Goal: Information Seeking & Learning: Learn about a topic

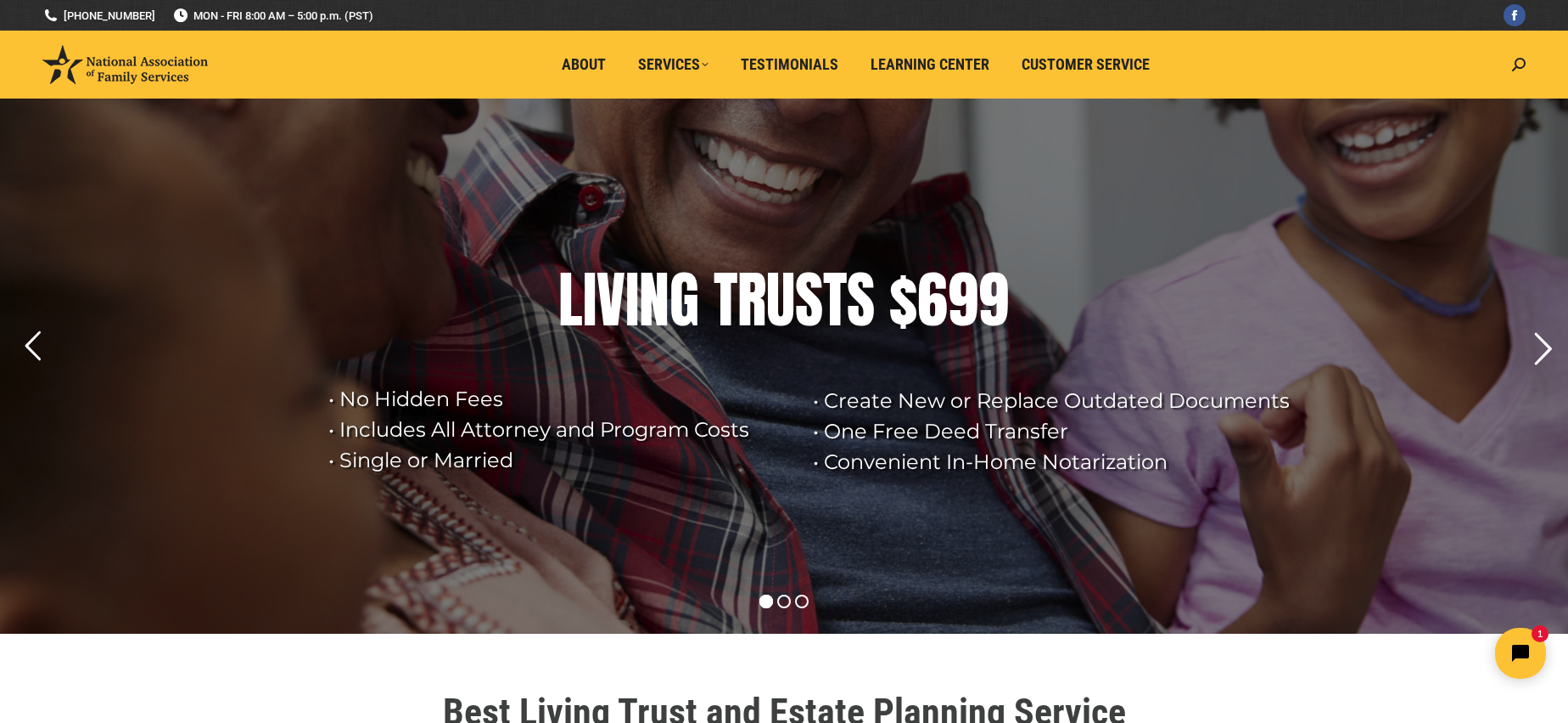
click at [1541, 351] on rs-arrow at bounding box center [1543, 350] width 43 height 43
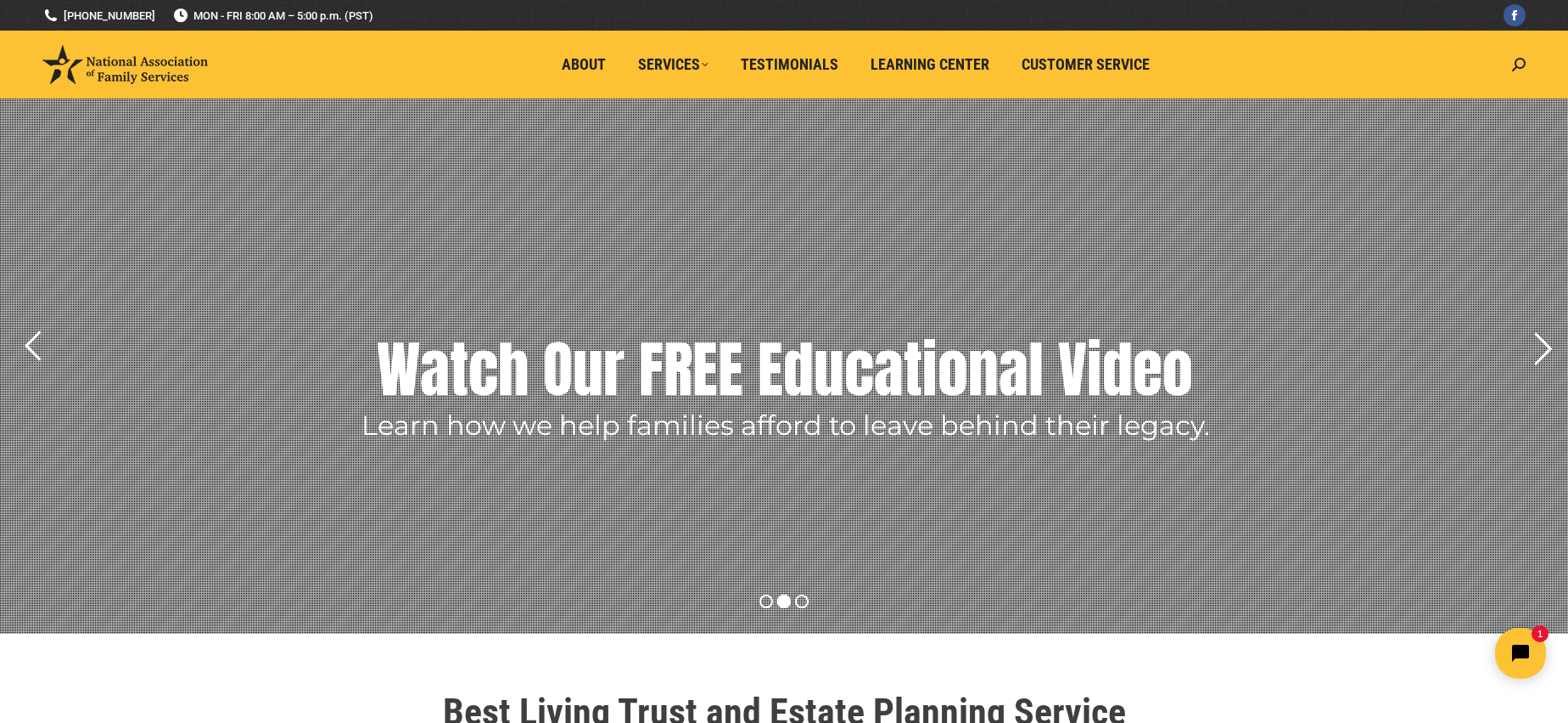
click at [1541, 351] on rs-arrow at bounding box center [1543, 350] width 43 height 43
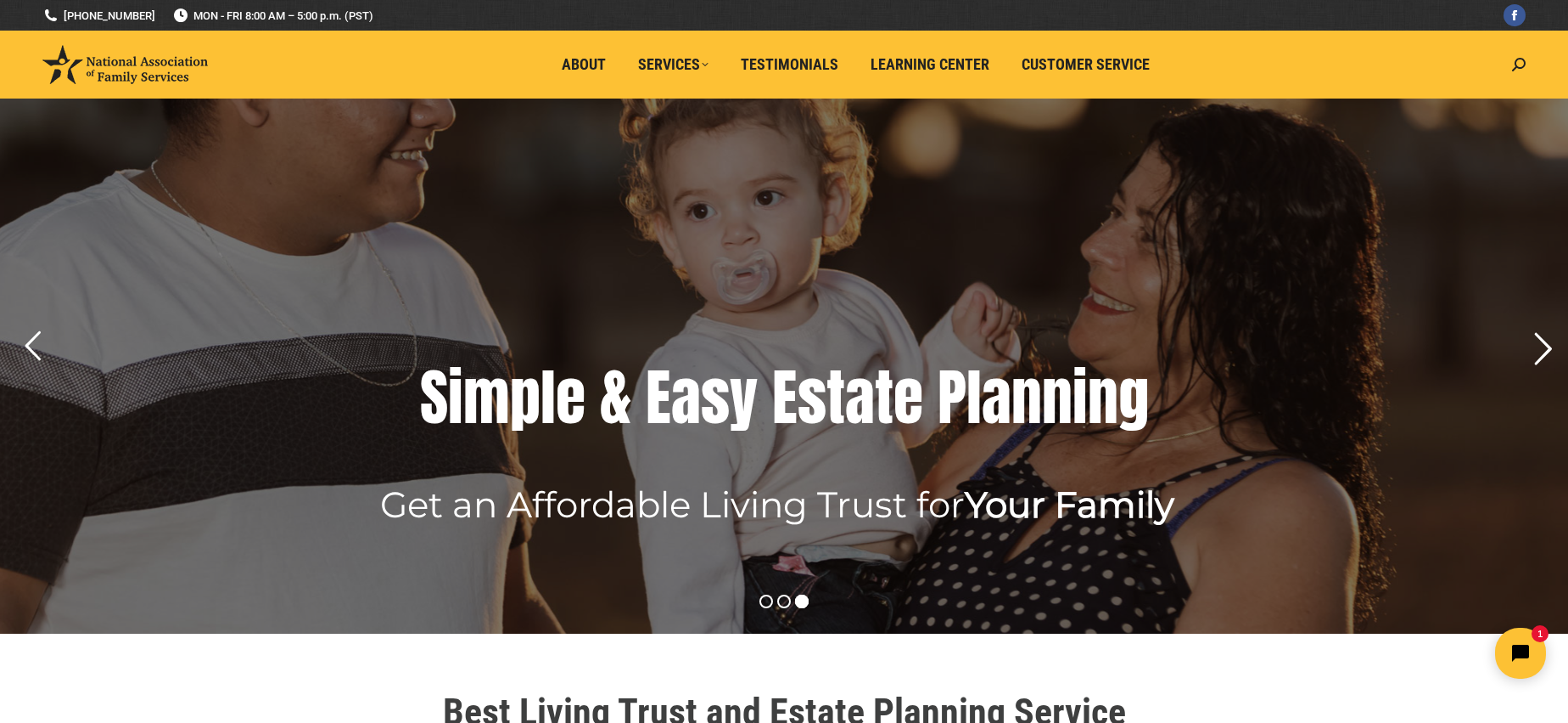
click at [1541, 351] on rs-arrow at bounding box center [1543, 350] width 43 height 43
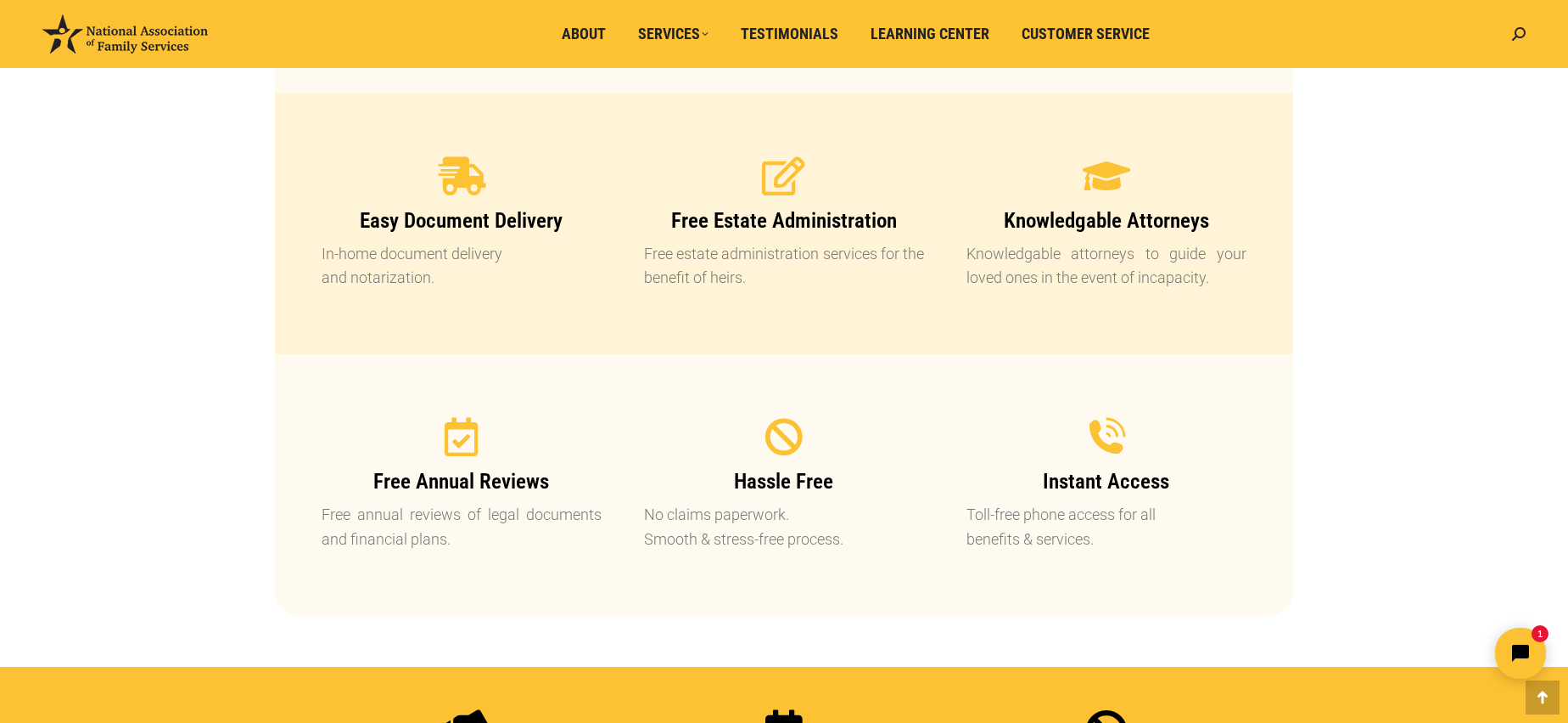
scroll to position [1696, 0]
click at [469, 438] on icon at bounding box center [462, 437] width 43 height 43
click at [457, 442] on icon at bounding box center [462, 437] width 43 height 43
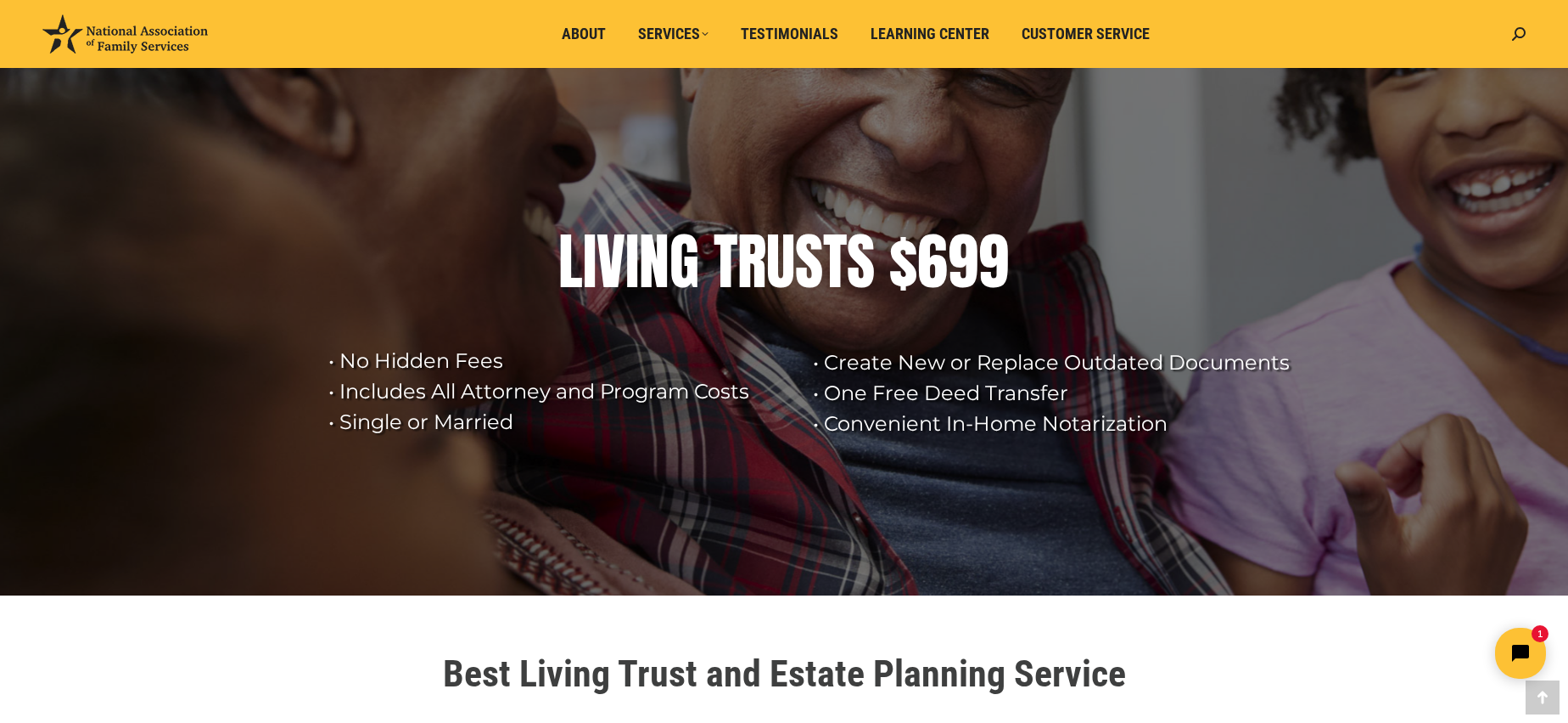
scroll to position [0, 0]
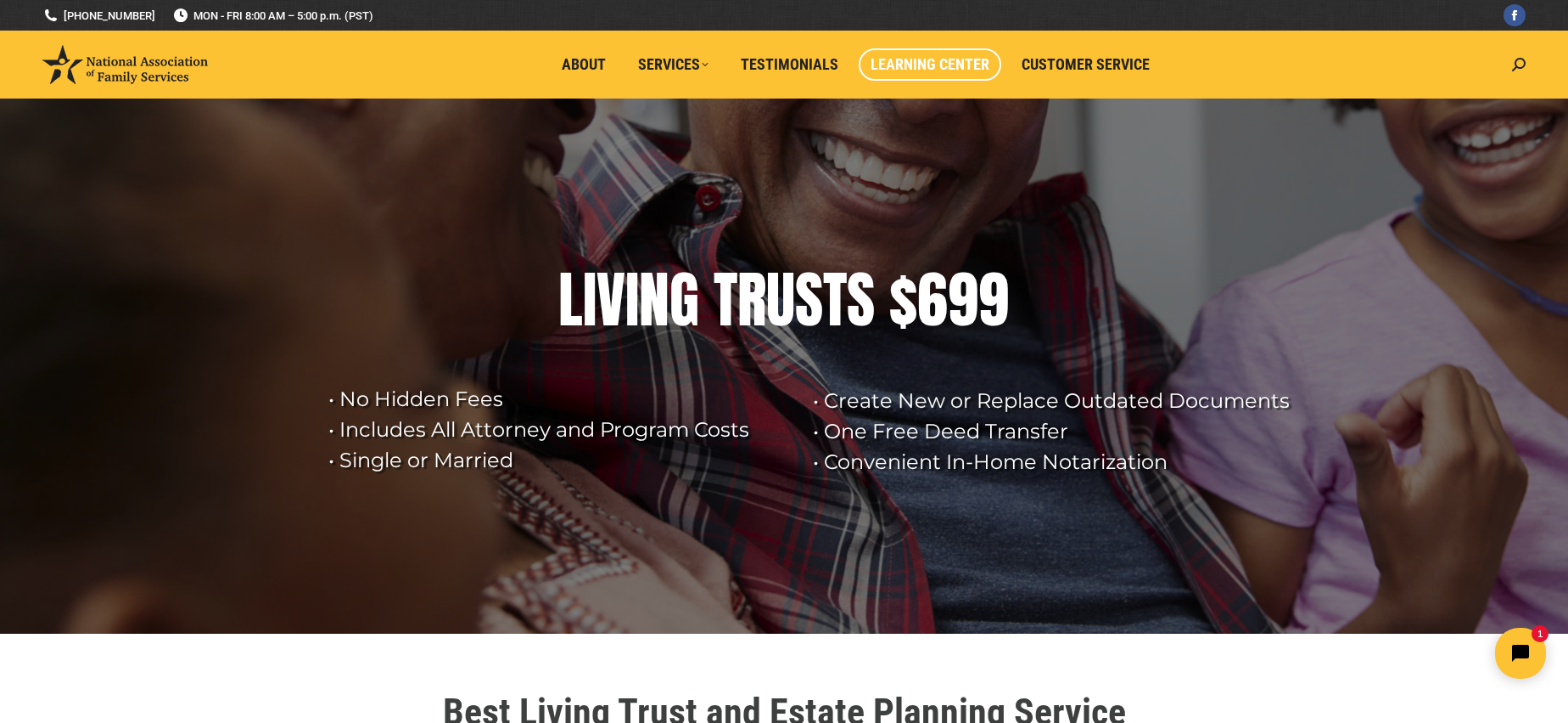
click at [904, 66] on span "Learning Center" at bounding box center [929, 65] width 119 height 19
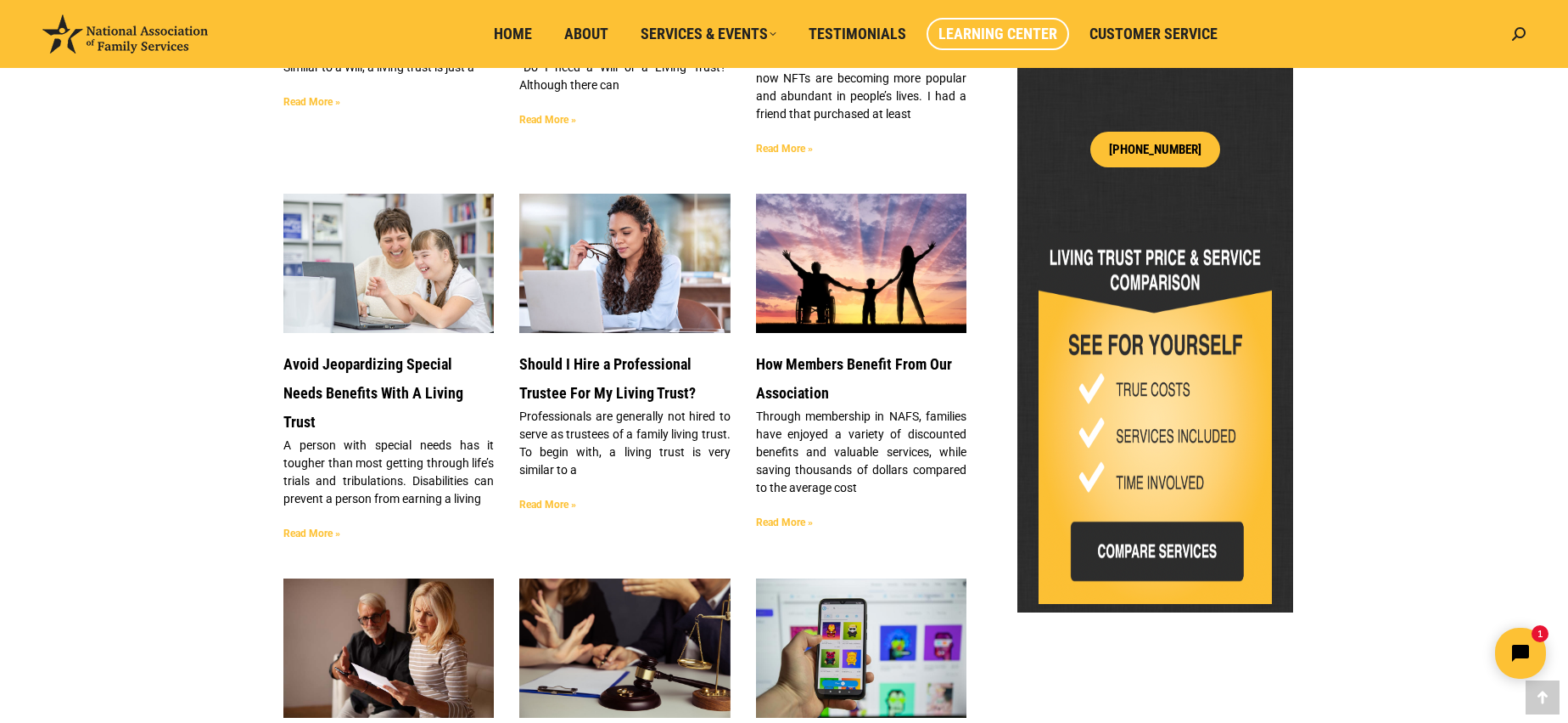
scroll to position [761, 0]
click at [553, 503] on link "Read More »" at bounding box center [547, 503] width 57 height 12
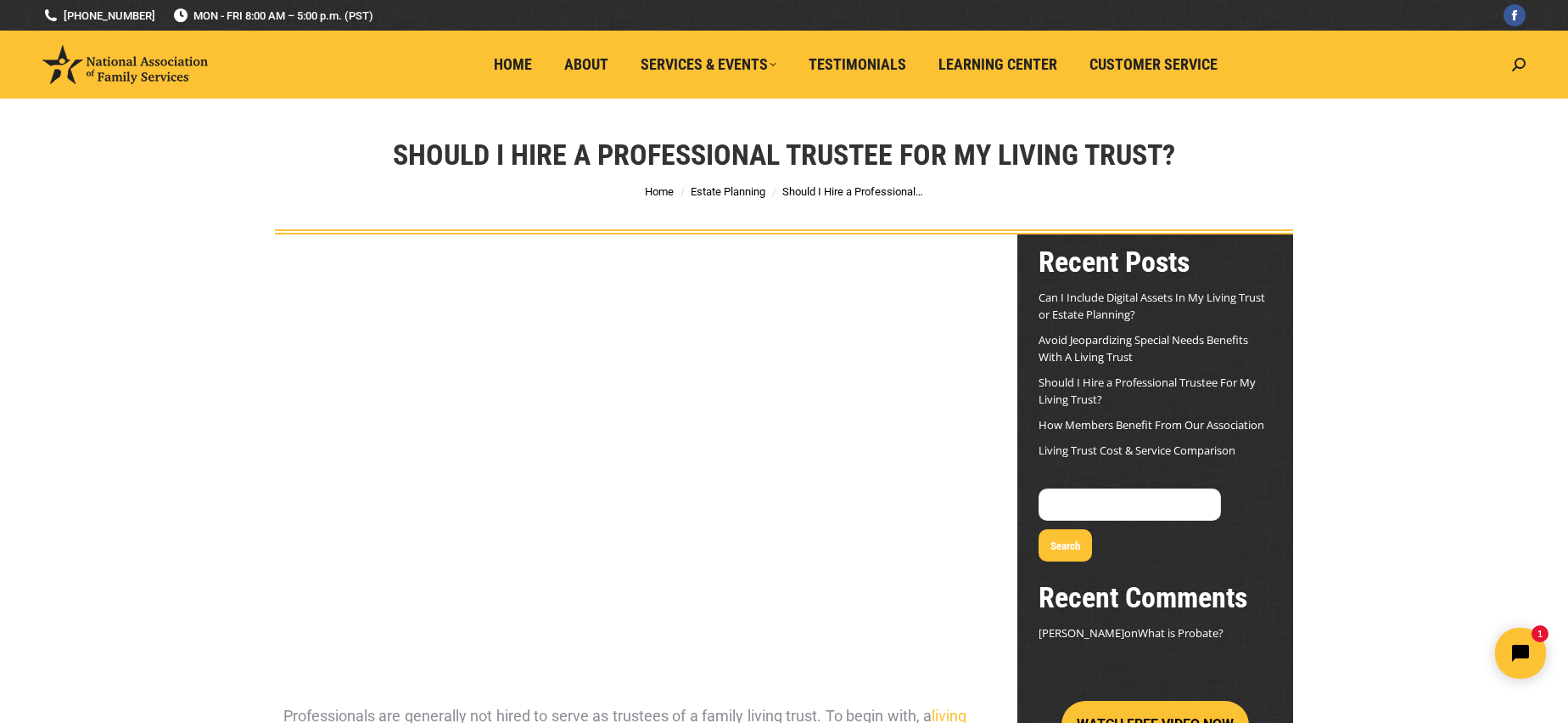
click at [1439, 228] on div "Should I Hire a Professional Trustee For My Living Trust? You are here: Home Es…" at bounding box center [784, 166] width 1568 height 136
click at [1476, 99] on div "Should I Hire a Professional Trustee For My Living Trust? You are here: Home Es…" at bounding box center [784, 166] width 1568 height 136
